Goal: Information Seeking & Learning: Learn about a topic

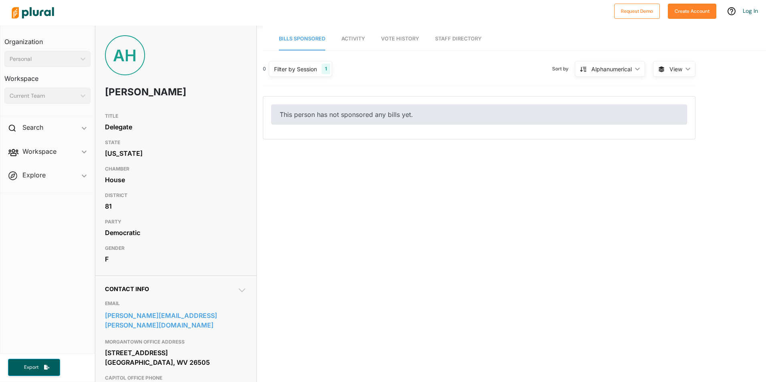
drag, startPoint x: 104, startPoint y: 90, endPoint x: 187, endPoint y: 93, distance: 83.3
click at [187, 93] on div "AH Anitra Hamilton" at bounding box center [175, 72] width 161 height 74
copy h1 "Anitra Hamilton"
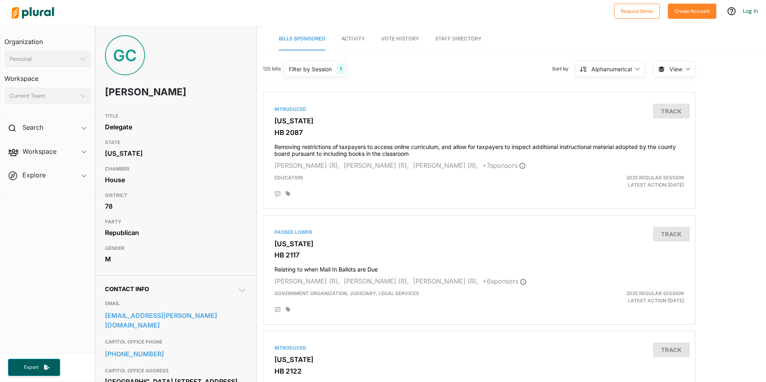
click at [352, 40] on span "Activity" at bounding box center [353, 39] width 24 height 6
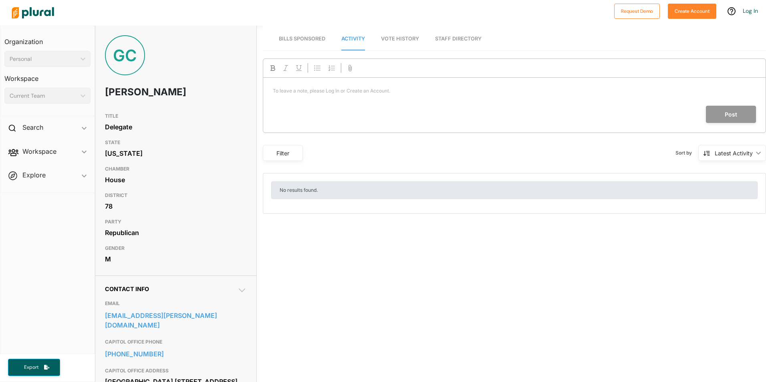
click at [312, 39] on span "Bills Sponsored" at bounding box center [302, 39] width 46 height 6
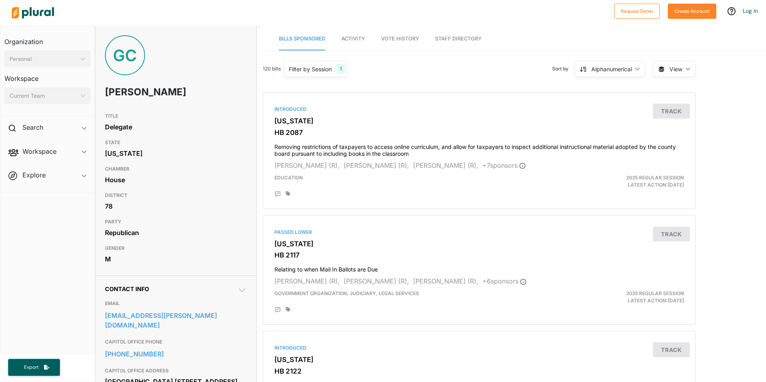
click at [121, 49] on div "GC" at bounding box center [125, 55] width 40 height 40
drag, startPoint x: 101, startPoint y: 92, endPoint x: 187, endPoint y: 99, distance: 85.9
click at [187, 99] on div "GC [PERSON_NAME]" at bounding box center [175, 72] width 161 height 74
copy h1 "[PERSON_NAME]"
click at [672, 69] on span "View" at bounding box center [675, 69] width 13 height 8
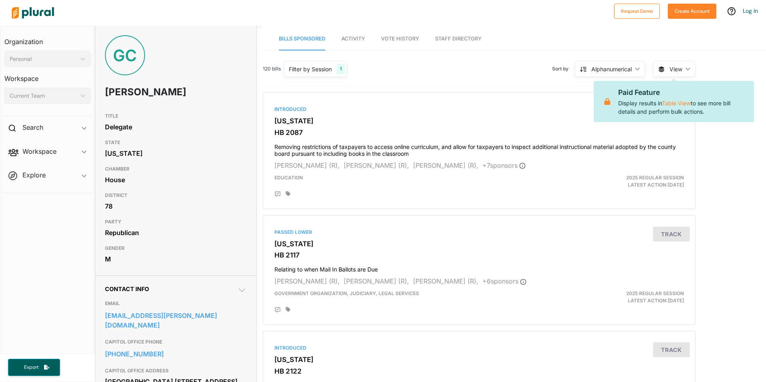
click at [683, 48] on nav "Bills Sponsored Activity Vote History Staff Directory" at bounding box center [514, 38] width 503 height 25
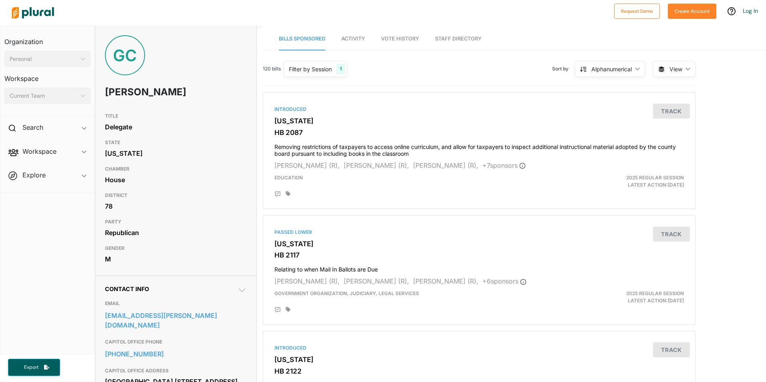
click at [452, 41] on link "Staff Directory" at bounding box center [458, 39] width 46 height 23
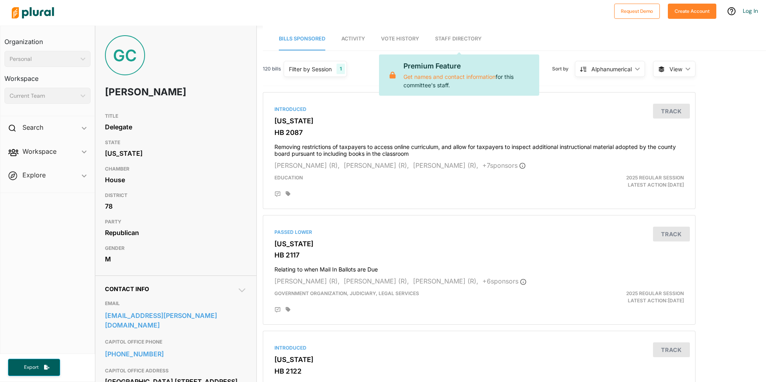
click at [407, 41] on span "Vote History" at bounding box center [400, 39] width 38 height 6
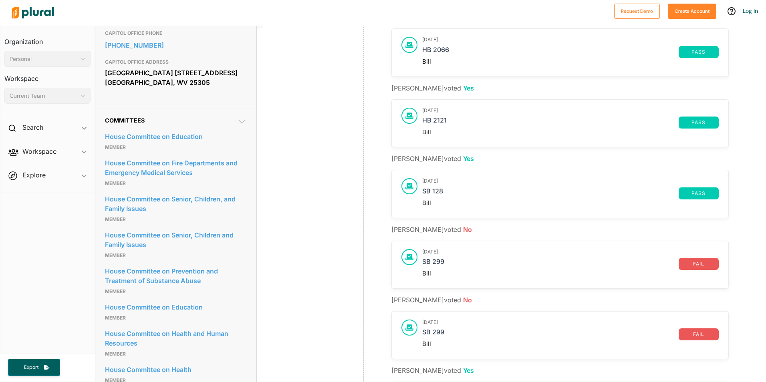
scroll to position [400, 0]
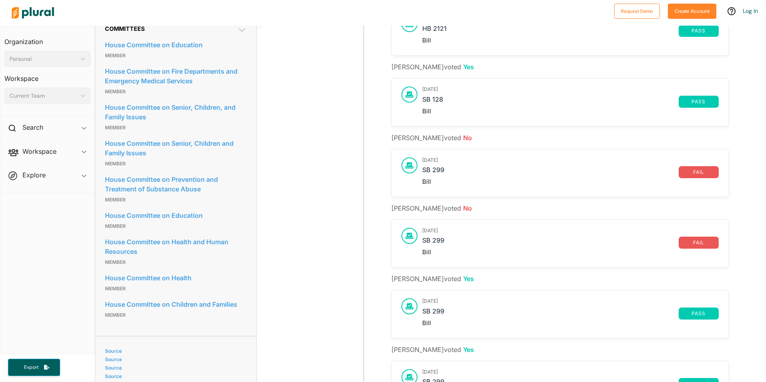
click at [474, 162] on h3 "[DATE]" at bounding box center [570, 160] width 296 height 6
drag, startPoint x: 424, startPoint y: 175, endPoint x: 424, endPoint y: 171, distance: 4.1
click at [423, 173] on link "SB 299" at bounding box center [550, 172] width 256 height 12
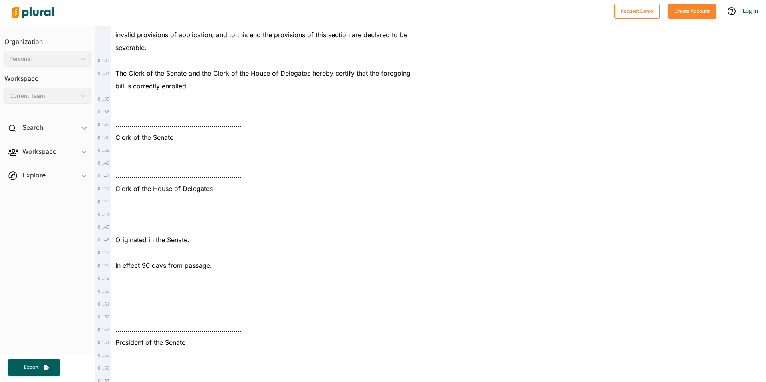
scroll to position [4858, 0]
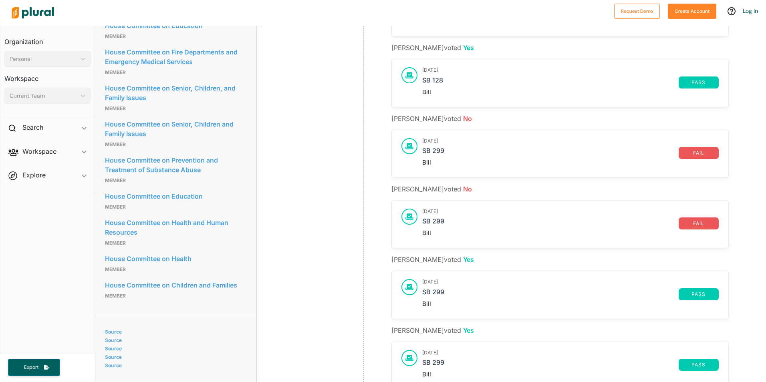
scroll to position [419, 0]
click at [434, 151] on link "SB 299" at bounding box center [550, 153] width 256 height 12
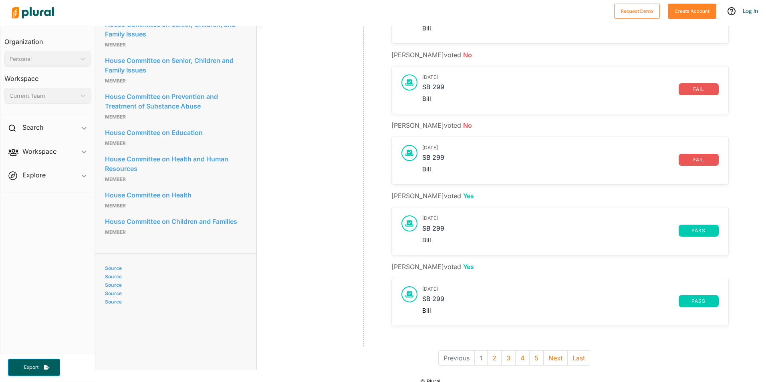
scroll to position [499, 0]
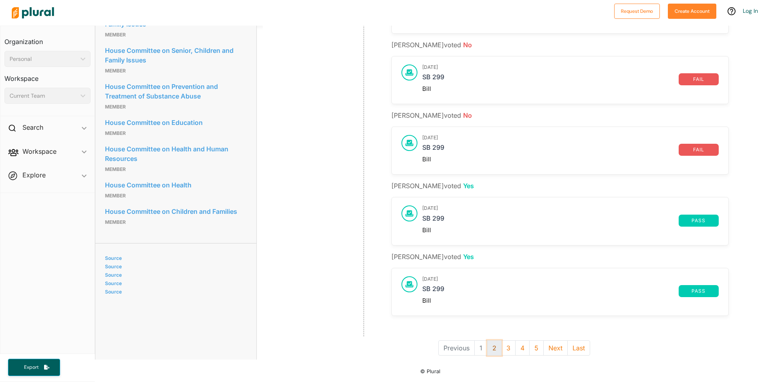
click at [491, 343] on button "2" at bounding box center [494, 347] width 14 height 15
click at [497, 342] on button "3" at bounding box center [501, 347] width 14 height 15
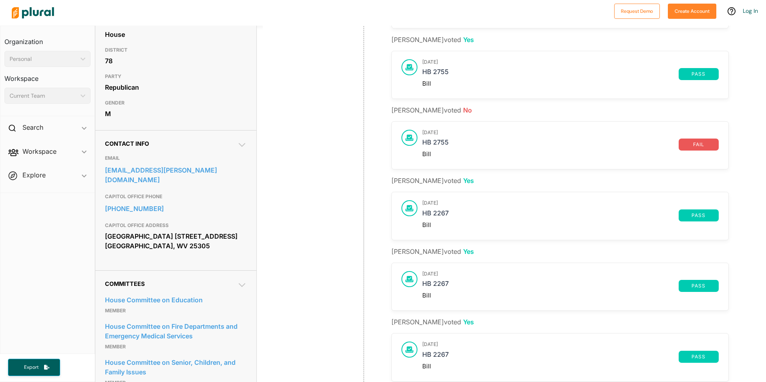
scroll to position [19, 0]
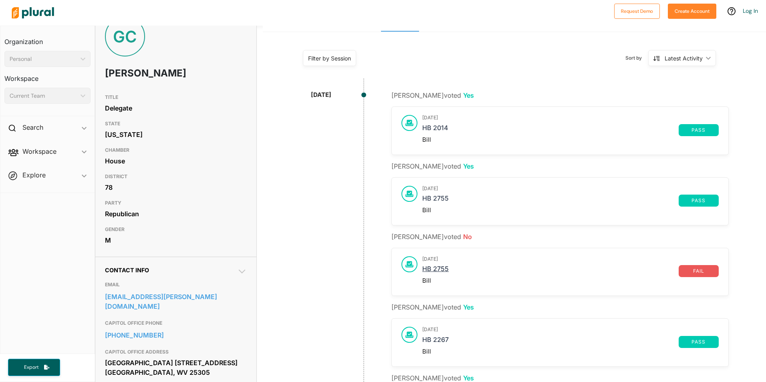
click at [493, 272] on link "HB 2755" at bounding box center [550, 271] width 256 height 12
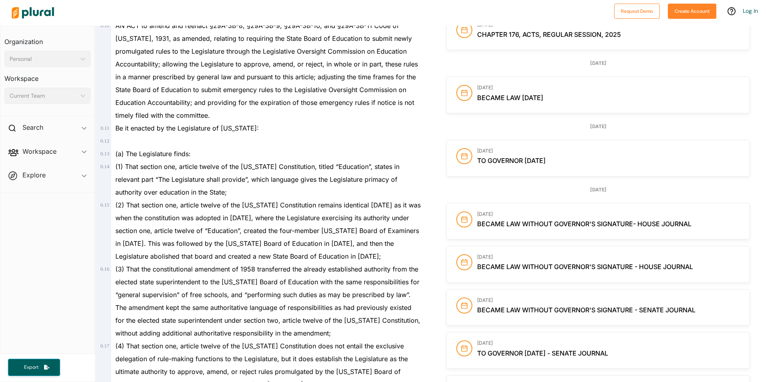
scroll to position [240, 0]
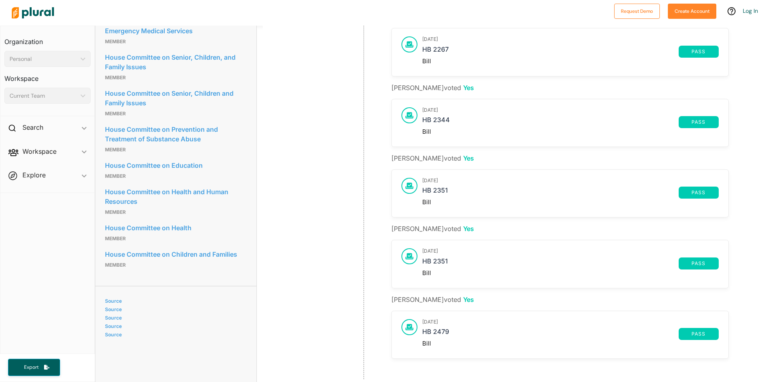
scroll to position [499, 0]
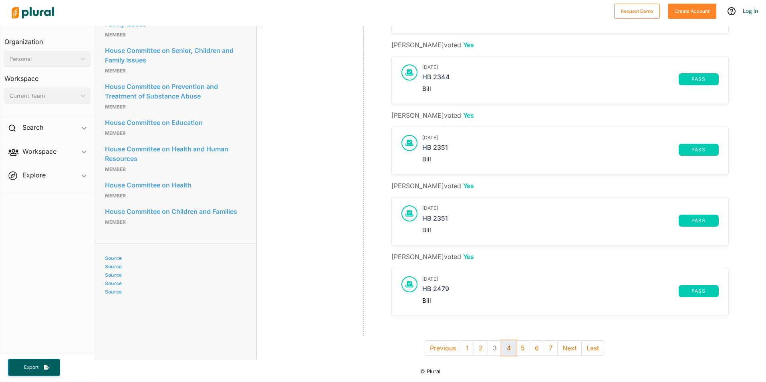
click at [507, 340] on button "4" at bounding box center [508, 347] width 14 height 15
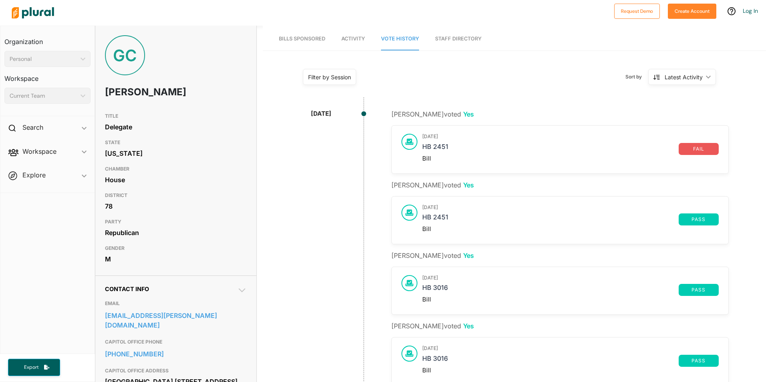
click at [552, 157] on div "Bill" at bounding box center [570, 158] width 296 height 7
click at [517, 154] on link "HB 2451" at bounding box center [550, 149] width 256 height 12
